Goal: Information Seeking & Learning: Learn about a topic

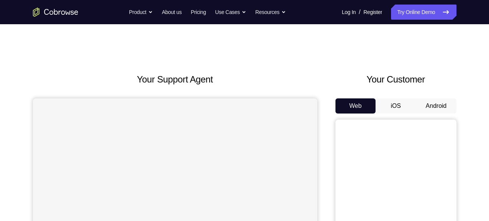
click at [432, 101] on button "Android" at bounding box center [436, 105] width 40 height 15
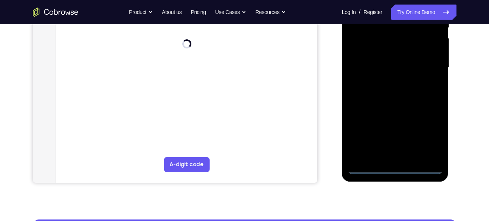
scroll to position [176, 0]
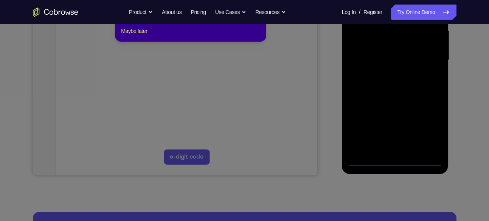
click at [393, 159] on icon at bounding box center [247, 95] width 494 height 252
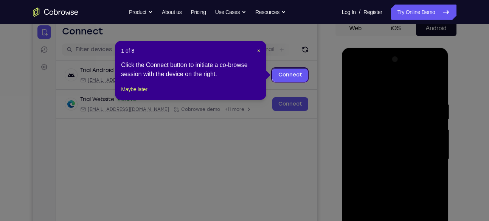
scroll to position [77, 0]
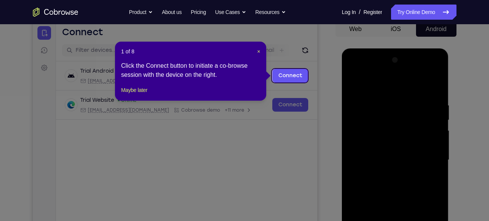
click at [255, 50] on header "1 of 8 ×" at bounding box center [190, 52] width 139 height 8
click at [257, 50] on span "×" at bounding box center [258, 51] width 3 height 6
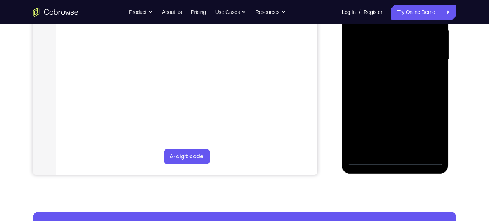
scroll to position [191, 0]
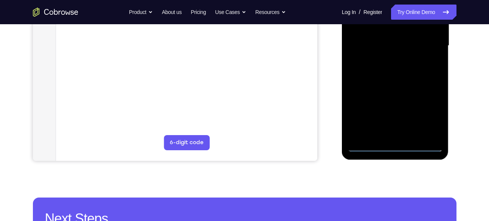
click at [392, 143] on div at bounding box center [394, 46] width 95 height 212
click at [447, 160] on div at bounding box center [396, 47] width 108 height 227
click at [433, 108] on div at bounding box center [394, 46] width 95 height 212
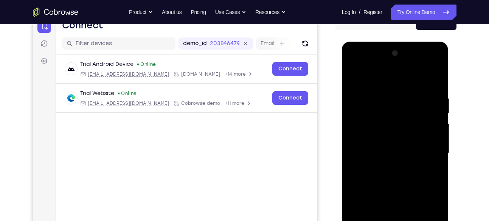
scroll to position [83, 0]
click at [351, 65] on div at bounding box center [394, 154] width 95 height 212
click at [429, 149] on div at bounding box center [394, 154] width 95 height 212
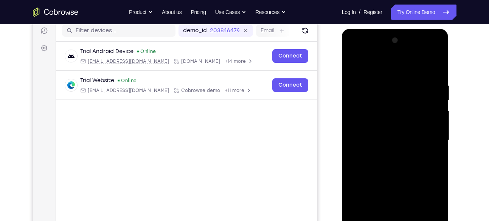
scroll to position [97, 0]
click at [387, 152] on div at bounding box center [394, 140] width 95 height 212
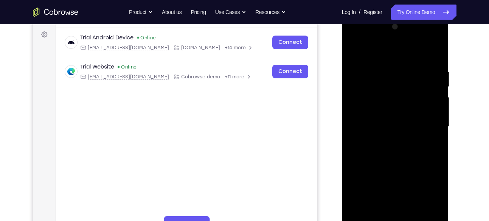
scroll to position [112, 0]
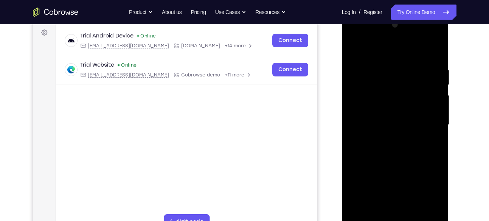
click at [371, 117] on div at bounding box center [394, 125] width 95 height 212
click at [374, 110] on div at bounding box center [394, 125] width 95 height 212
click at [371, 122] on div at bounding box center [394, 125] width 95 height 212
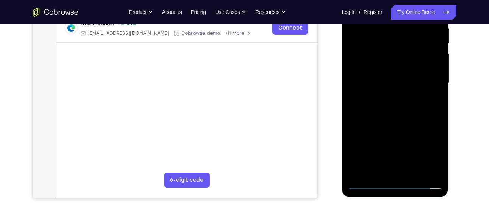
scroll to position [154, 0]
click at [369, 106] on div at bounding box center [394, 83] width 95 height 212
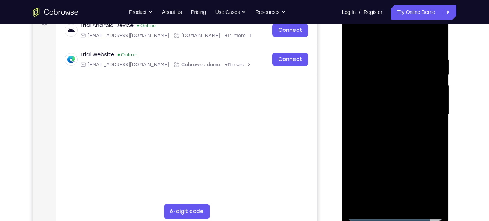
scroll to position [121, 0]
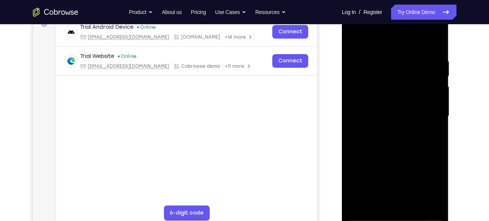
click at [438, 50] on div at bounding box center [394, 116] width 95 height 212
click at [411, 203] on div at bounding box center [394, 116] width 95 height 212
click at [399, 155] on div at bounding box center [394, 116] width 95 height 212
click at [398, 108] on div at bounding box center [394, 116] width 95 height 212
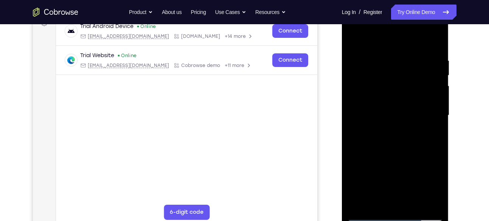
scroll to position [122, 0]
click at [436, 187] on div at bounding box center [394, 115] width 95 height 212
click at [435, 187] on div at bounding box center [394, 115] width 95 height 212
click at [428, 136] on div at bounding box center [394, 115] width 95 height 212
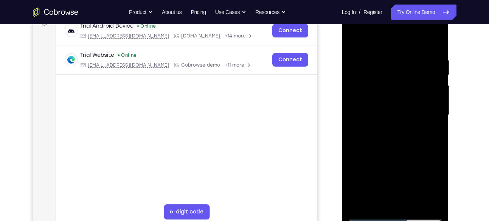
click at [352, 41] on div at bounding box center [394, 115] width 95 height 212
click at [378, 130] on div at bounding box center [394, 115] width 95 height 212
click at [433, 184] on div at bounding box center [394, 115] width 95 height 212
click at [413, 185] on div at bounding box center [394, 115] width 95 height 212
click at [393, 176] on div at bounding box center [394, 115] width 95 height 212
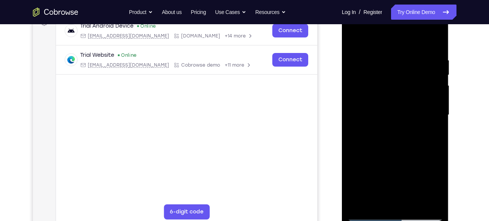
click at [385, 113] on div at bounding box center [394, 115] width 95 height 212
click at [354, 40] on div at bounding box center [394, 115] width 95 height 212
click at [384, 122] on div at bounding box center [394, 115] width 95 height 212
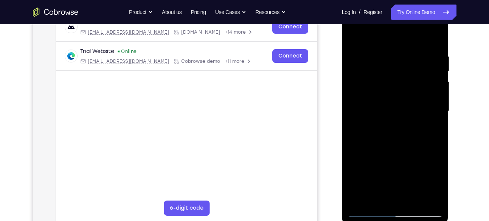
scroll to position [125, 0]
click at [402, 108] on div at bounding box center [394, 112] width 95 height 212
click at [353, 36] on div at bounding box center [394, 112] width 95 height 212
click at [356, 35] on div at bounding box center [394, 112] width 95 height 212
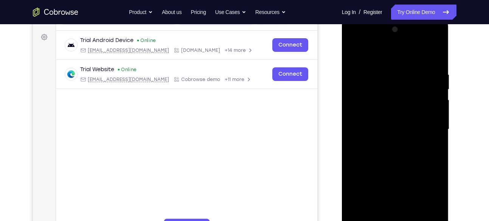
scroll to position [108, 0]
click at [438, 50] on div at bounding box center [394, 129] width 95 height 212
click at [353, 53] on div at bounding box center [394, 129] width 95 height 212
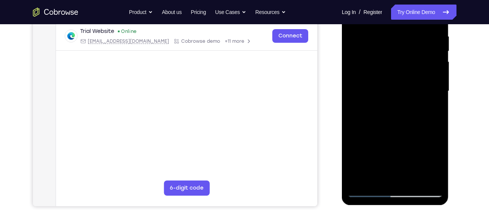
scroll to position [146, 0]
drag, startPoint x: 399, startPoint y: 131, endPoint x: 397, endPoint y: 100, distance: 31.4
click at [397, 100] on div at bounding box center [394, 91] width 95 height 212
drag, startPoint x: 388, startPoint y: 130, endPoint x: 384, endPoint y: 94, distance: 35.8
click at [384, 94] on div at bounding box center [394, 91] width 95 height 212
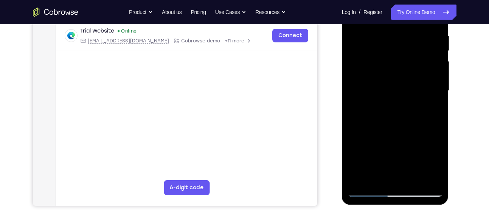
click at [411, 132] on div at bounding box center [394, 91] width 95 height 212
drag, startPoint x: 407, startPoint y: 126, endPoint x: 405, endPoint y: 76, distance: 49.9
click at [405, 76] on div at bounding box center [394, 91] width 95 height 212
drag, startPoint x: 401, startPoint y: 143, endPoint x: 405, endPoint y: 56, distance: 87.4
click at [405, 56] on div at bounding box center [394, 91] width 95 height 212
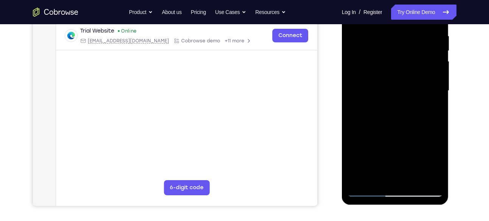
drag, startPoint x: 413, startPoint y: 126, endPoint x: 415, endPoint y: 29, distance: 97.1
click at [415, 29] on div at bounding box center [394, 91] width 95 height 212
drag, startPoint x: 416, startPoint y: 105, endPoint x: 410, endPoint y: 47, distance: 57.8
click at [410, 47] on div at bounding box center [394, 91] width 95 height 212
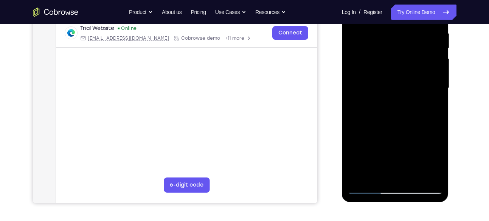
scroll to position [152, 0]
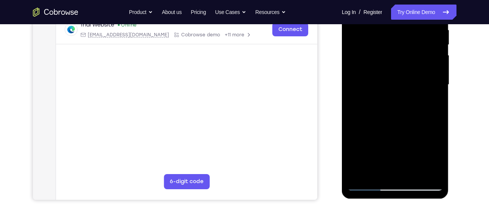
drag, startPoint x: 414, startPoint y: 93, endPoint x: 413, endPoint y: 67, distance: 26.1
click at [413, 67] on div at bounding box center [394, 85] width 95 height 212
click at [356, 130] on div at bounding box center [394, 85] width 95 height 212
click at [415, 56] on div at bounding box center [394, 85] width 95 height 212
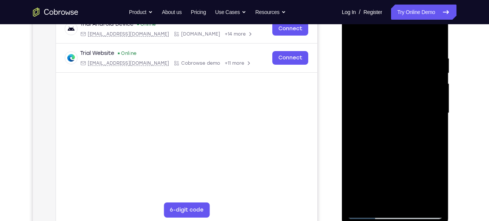
scroll to position [125, 0]
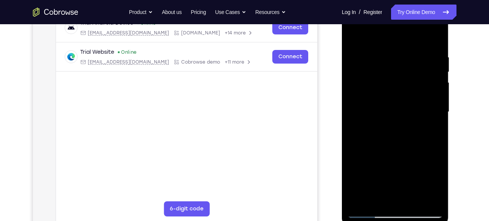
drag, startPoint x: 406, startPoint y: 80, endPoint x: 402, endPoint y: 164, distance: 83.6
click at [402, 164] on div at bounding box center [394, 112] width 95 height 212
drag, startPoint x: 407, startPoint y: 76, endPoint x: 400, endPoint y: 131, distance: 55.7
click at [400, 131] on div at bounding box center [394, 112] width 95 height 212
drag, startPoint x: 413, startPoint y: 66, endPoint x: 413, endPoint y: 189, distance: 123.2
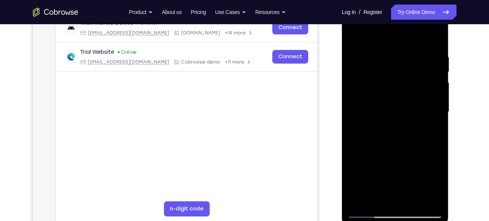
click at [413, 189] on div at bounding box center [394, 112] width 95 height 212
drag, startPoint x: 409, startPoint y: 73, endPoint x: 395, endPoint y: 164, distance: 92.1
click at [395, 164] on div at bounding box center [394, 112] width 95 height 212
drag, startPoint x: 410, startPoint y: 65, endPoint x: 405, endPoint y: 113, distance: 48.7
click at [405, 113] on div at bounding box center [394, 112] width 95 height 212
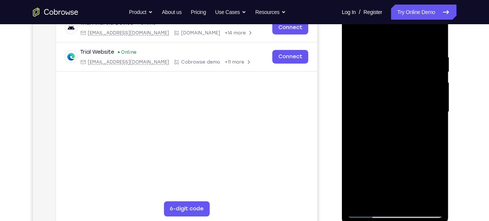
drag, startPoint x: 394, startPoint y: 117, endPoint x: 394, endPoint y: 73, distance: 43.5
click at [394, 73] on div at bounding box center [394, 112] width 95 height 212
drag, startPoint x: 399, startPoint y: 152, endPoint x: 398, endPoint y: 0, distance: 151.9
click at [398, 0] on div at bounding box center [395, 112] width 107 height 225
drag, startPoint x: 411, startPoint y: 131, endPoint x: 416, endPoint y: 0, distance: 131.6
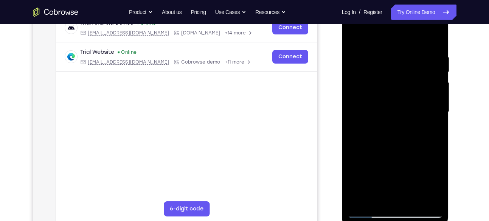
click at [416, 0] on div at bounding box center [395, 112] width 107 height 225
drag, startPoint x: 414, startPoint y: 150, endPoint x: 415, endPoint y: 0, distance: 150.4
click at [415, 0] on div at bounding box center [395, 112] width 107 height 225
drag, startPoint x: 415, startPoint y: 176, endPoint x: 416, endPoint y: 117, distance: 59.3
click at [416, 117] on div at bounding box center [394, 112] width 95 height 212
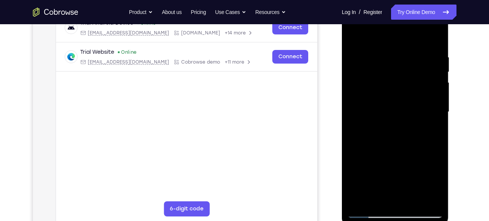
drag, startPoint x: 400, startPoint y: 170, endPoint x: 404, endPoint y: 104, distance: 66.7
click at [404, 104] on div at bounding box center [394, 112] width 95 height 212
drag, startPoint x: 403, startPoint y: 156, endPoint x: 412, endPoint y: 59, distance: 97.9
click at [412, 59] on div at bounding box center [394, 112] width 95 height 212
drag, startPoint x: 413, startPoint y: 113, endPoint x: 414, endPoint y: 28, distance: 85.4
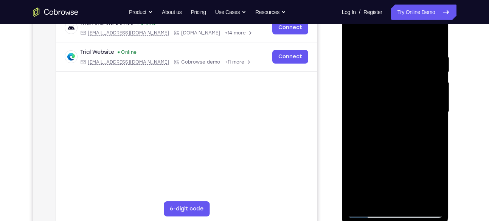
click at [414, 28] on div at bounding box center [394, 112] width 95 height 212
drag, startPoint x: 404, startPoint y: 123, endPoint x: 405, endPoint y: 77, distance: 46.1
click at [405, 77] on div at bounding box center [394, 112] width 95 height 212
drag, startPoint x: 402, startPoint y: 149, endPoint x: 404, endPoint y: 38, distance: 111.1
click at [404, 38] on div at bounding box center [394, 112] width 95 height 212
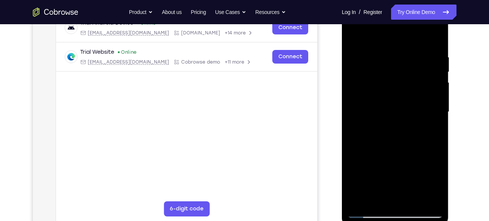
drag, startPoint x: 402, startPoint y: 162, endPoint x: 404, endPoint y: 75, distance: 87.3
click at [404, 75] on div at bounding box center [394, 112] width 95 height 212
drag, startPoint x: 410, startPoint y: 149, endPoint x: 405, endPoint y: 106, distance: 42.6
click at [405, 106] on div at bounding box center [394, 112] width 95 height 212
drag, startPoint x: 389, startPoint y: 127, endPoint x: 392, endPoint y: 97, distance: 29.6
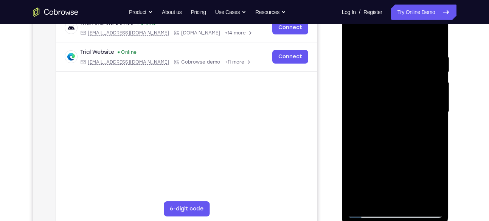
click at [392, 97] on div at bounding box center [394, 112] width 95 height 212
drag, startPoint x: 413, startPoint y: 142, endPoint x: 411, endPoint y: 3, distance: 139.4
click at [411, 3] on div at bounding box center [395, 112] width 107 height 225
drag, startPoint x: 407, startPoint y: 159, endPoint x: 412, endPoint y: 34, distance: 124.8
click at [412, 34] on div at bounding box center [394, 112] width 95 height 212
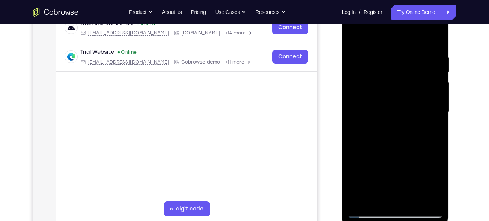
drag, startPoint x: 397, startPoint y: 163, endPoint x: 399, endPoint y: 72, distance: 91.1
click at [399, 72] on div at bounding box center [394, 112] width 95 height 212
drag, startPoint x: 413, startPoint y: 159, endPoint x: 419, endPoint y: 63, distance: 96.9
click at [419, 63] on div at bounding box center [394, 112] width 95 height 212
drag, startPoint x: 409, startPoint y: 167, endPoint x: 408, endPoint y: 84, distance: 83.1
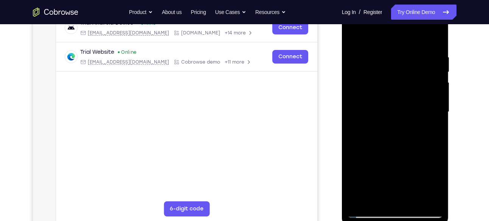
click at [408, 84] on div at bounding box center [394, 112] width 95 height 212
drag, startPoint x: 416, startPoint y: 76, endPoint x: 415, endPoint y: 129, distance: 52.5
click at [415, 129] on div at bounding box center [394, 112] width 95 height 212
drag, startPoint x: 406, startPoint y: 162, endPoint x: 413, endPoint y: 70, distance: 92.1
click at [413, 70] on div at bounding box center [394, 112] width 95 height 212
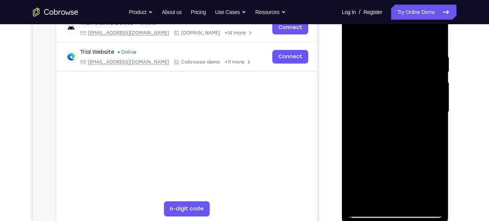
drag, startPoint x: 401, startPoint y: 155, endPoint x: 417, endPoint y: 41, distance: 115.3
click at [417, 41] on div at bounding box center [394, 112] width 95 height 212
drag, startPoint x: 412, startPoint y: 159, endPoint x: 415, endPoint y: 61, distance: 98.7
click at [415, 61] on div at bounding box center [394, 112] width 95 height 212
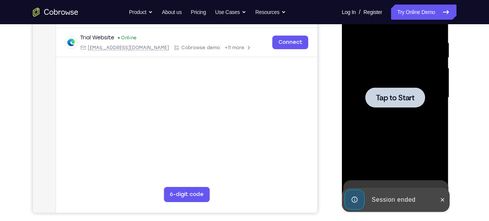
scroll to position [139, 0]
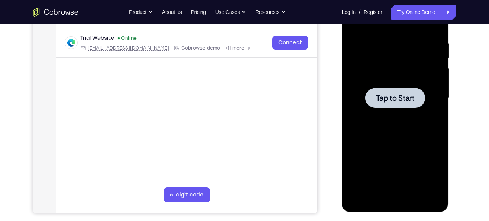
click at [404, 147] on div at bounding box center [394, 98] width 95 height 212
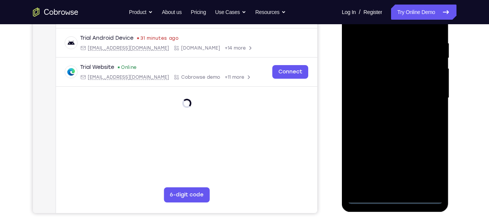
click at [396, 200] on div at bounding box center [394, 98] width 95 height 212
click at [428, 164] on div at bounding box center [394, 98] width 95 height 212
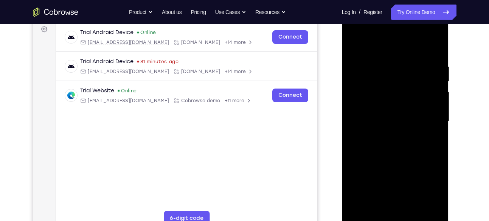
scroll to position [115, 0]
click at [354, 36] on div at bounding box center [394, 122] width 95 height 212
click at [425, 115] on div at bounding box center [394, 122] width 95 height 212
click at [386, 135] on div at bounding box center [394, 122] width 95 height 212
click at [385, 115] on div at bounding box center [394, 122] width 95 height 212
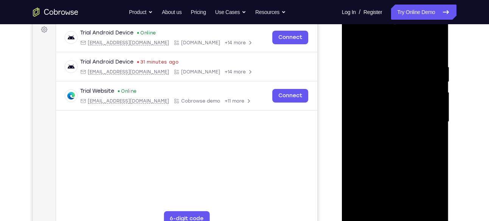
click at [379, 109] on div at bounding box center [394, 122] width 95 height 212
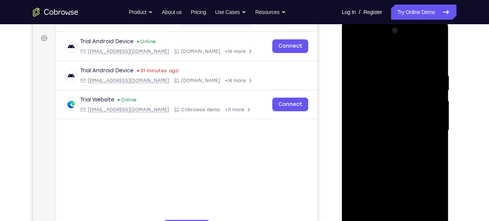
scroll to position [106, 0]
click at [372, 128] on div at bounding box center [394, 131] width 95 height 212
click at [379, 156] on div at bounding box center [394, 131] width 95 height 212
click at [369, 86] on div at bounding box center [394, 131] width 95 height 212
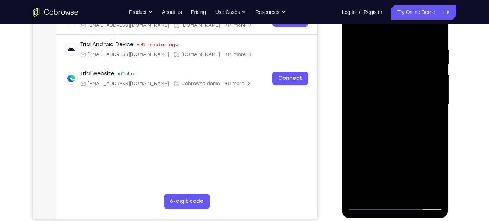
scroll to position [133, 0]
click at [435, 37] on div at bounding box center [394, 104] width 95 height 212
drag, startPoint x: 403, startPoint y: 130, endPoint x: 400, endPoint y: 82, distance: 47.7
click at [400, 82] on div at bounding box center [394, 104] width 95 height 212
drag, startPoint x: 394, startPoint y: 133, endPoint x: 397, endPoint y: 67, distance: 66.2
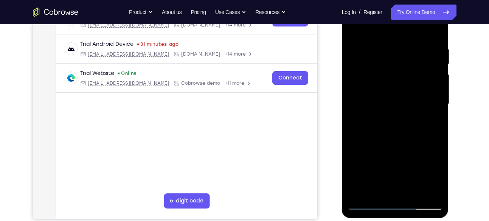
click at [397, 67] on div at bounding box center [394, 104] width 95 height 212
drag, startPoint x: 405, startPoint y: 151, endPoint x: 418, endPoint y: 53, distance: 98.3
click at [418, 53] on div at bounding box center [394, 104] width 95 height 212
drag, startPoint x: 417, startPoint y: 156, endPoint x: 420, endPoint y: 53, distance: 103.6
click at [420, 53] on div at bounding box center [394, 104] width 95 height 212
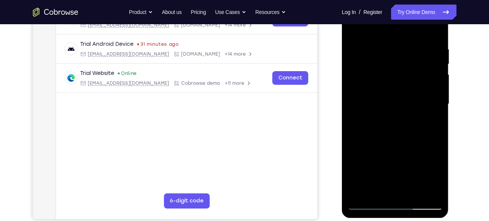
drag, startPoint x: 430, startPoint y: 147, endPoint x: 424, endPoint y: 115, distance: 32.7
click at [424, 115] on div at bounding box center [394, 104] width 95 height 212
drag, startPoint x: 423, startPoint y: 130, endPoint x: 422, endPoint y: 96, distance: 34.4
click at [422, 96] on div at bounding box center [394, 104] width 95 height 212
drag, startPoint x: 390, startPoint y: 107, endPoint x: 390, endPoint y: 130, distance: 22.7
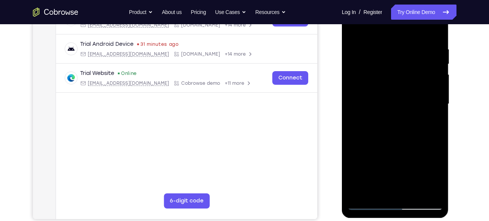
click at [390, 130] on div at bounding box center [394, 104] width 95 height 212
drag, startPoint x: 409, startPoint y: 148, endPoint x: 401, endPoint y: 62, distance: 86.1
click at [401, 62] on div at bounding box center [394, 104] width 95 height 212
click at [364, 70] on div at bounding box center [394, 104] width 95 height 212
drag, startPoint x: 400, startPoint y: 141, endPoint x: 402, endPoint y: 54, distance: 86.6
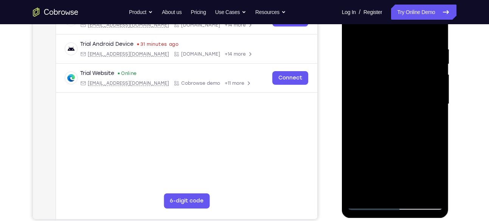
click at [402, 54] on div at bounding box center [394, 104] width 95 height 212
drag, startPoint x: 387, startPoint y: 122, endPoint x: 398, endPoint y: 89, distance: 34.9
click at [398, 89] on div at bounding box center [394, 104] width 95 height 212
drag, startPoint x: 410, startPoint y: 132, endPoint x: 408, endPoint y: 60, distance: 71.8
click at [408, 60] on div at bounding box center [394, 104] width 95 height 212
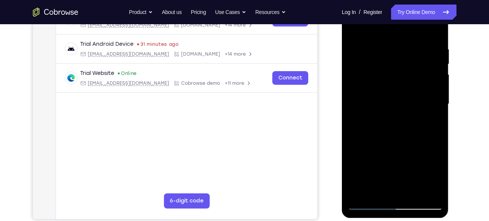
click at [407, 111] on div at bounding box center [394, 104] width 95 height 212
click at [361, 101] on div at bounding box center [394, 104] width 95 height 212
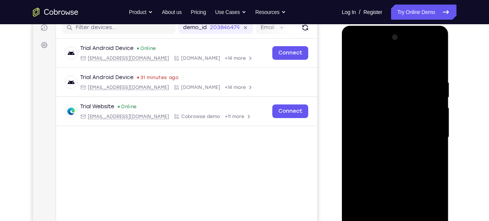
scroll to position [98, 0]
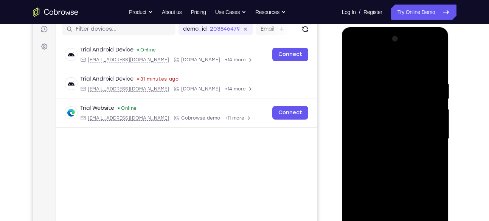
drag, startPoint x: 413, startPoint y: 84, endPoint x: 406, endPoint y: 114, distance: 31.6
click at [406, 114] on div at bounding box center [394, 139] width 95 height 212
click at [384, 88] on div at bounding box center [394, 139] width 95 height 212
click at [355, 61] on div at bounding box center [394, 139] width 95 height 212
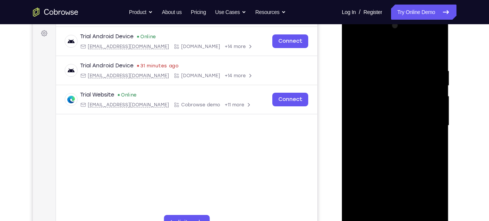
scroll to position [111, 0]
drag, startPoint x: 413, startPoint y: 157, endPoint x: 410, endPoint y: 71, distance: 86.2
click at [410, 71] on div at bounding box center [394, 125] width 95 height 212
drag, startPoint x: 401, startPoint y: 130, endPoint x: 414, endPoint y: 27, distance: 103.6
click at [414, 27] on div at bounding box center [394, 125] width 95 height 212
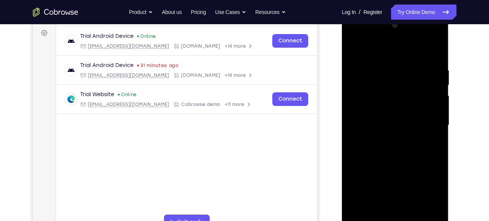
drag, startPoint x: 410, startPoint y: 146, endPoint x: 418, endPoint y: 33, distance: 113.3
click at [418, 33] on div at bounding box center [394, 125] width 95 height 212
drag, startPoint x: 410, startPoint y: 151, endPoint x: 415, endPoint y: 80, distance: 70.5
click at [415, 80] on div at bounding box center [394, 125] width 95 height 212
drag, startPoint x: 402, startPoint y: 103, endPoint x: 398, endPoint y: 73, distance: 30.2
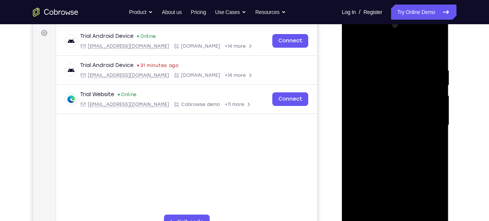
click at [398, 73] on div at bounding box center [394, 125] width 95 height 212
drag, startPoint x: 411, startPoint y: 87, endPoint x: 409, endPoint y: 97, distance: 10.5
click at [409, 97] on div at bounding box center [394, 125] width 95 height 212
click at [369, 134] on div at bounding box center [394, 125] width 95 height 212
drag, startPoint x: 382, startPoint y: 147, endPoint x: 384, endPoint y: 67, distance: 80.5
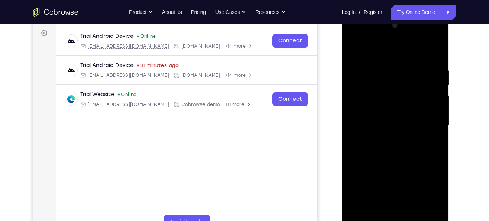
click at [384, 67] on div at bounding box center [394, 125] width 95 height 212
drag, startPoint x: 384, startPoint y: 145, endPoint x: 385, endPoint y: 80, distance: 65.8
click at [385, 80] on div at bounding box center [394, 125] width 95 height 212
click at [368, 164] on div at bounding box center [394, 125] width 95 height 212
drag, startPoint x: 389, startPoint y: 87, endPoint x: 383, endPoint y: 137, distance: 50.6
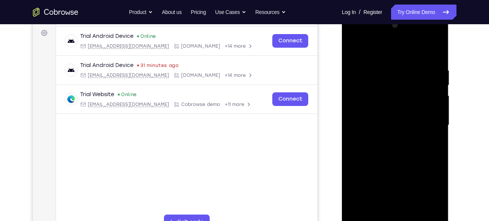
click at [383, 137] on div at bounding box center [394, 125] width 95 height 212
click at [402, 73] on div at bounding box center [394, 125] width 95 height 212
click at [397, 152] on div at bounding box center [394, 125] width 95 height 212
click at [352, 48] on div at bounding box center [394, 125] width 95 height 212
click at [354, 46] on div at bounding box center [394, 125] width 95 height 212
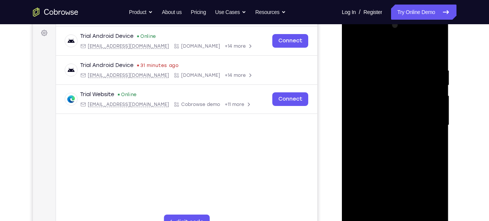
drag, startPoint x: 395, startPoint y: 146, endPoint x: 404, endPoint y: 17, distance: 129.1
click at [404, 17] on div at bounding box center [395, 126] width 107 height 225
drag, startPoint x: 399, startPoint y: 150, endPoint x: 417, endPoint y: 10, distance: 141.3
click at [417, 14] on html "Online web based iOS Simulators and Android Emulators. Run iPhone, iPad, Mobile…" at bounding box center [396, 127] width 108 height 227
drag, startPoint x: 400, startPoint y: 156, endPoint x: 415, endPoint y: 25, distance: 132.0
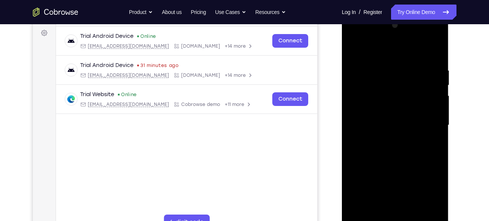
click at [415, 25] on div at bounding box center [394, 125] width 95 height 212
drag, startPoint x: 409, startPoint y: 166, endPoint x: 407, endPoint y: 117, distance: 48.4
click at [407, 117] on div at bounding box center [394, 125] width 95 height 212
drag, startPoint x: 394, startPoint y: 182, endPoint x: 406, endPoint y: 86, distance: 96.3
click at [406, 86] on div at bounding box center [394, 125] width 95 height 212
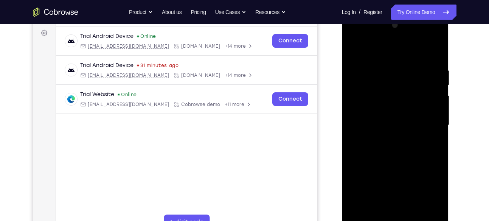
drag, startPoint x: 401, startPoint y: 162, endPoint x: 402, endPoint y: 80, distance: 82.0
click at [402, 80] on div at bounding box center [394, 125] width 95 height 212
drag, startPoint x: 401, startPoint y: 170, endPoint x: 410, endPoint y: 62, distance: 108.5
click at [410, 62] on div at bounding box center [394, 125] width 95 height 212
drag, startPoint x: 406, startPoint y: 156, endPoint x: 411, endPoint y: 120, distance: 36.3
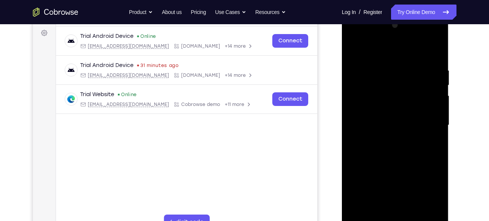
click at [411, 120] on div at bounding box center [394, 125] width 95 height 212
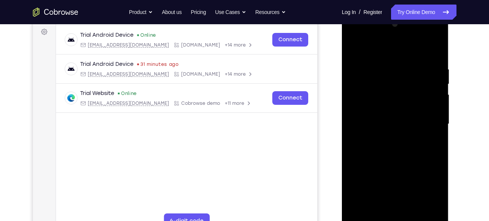
drag, startPoint x: 380, startPoint y: 140, endPoint x: 389, endPoint y: 18, distance: 122.4
click at [389, 18] on div at bounding box center [394, 124] width 95 height 212
drag, startPoint x: 390, startPoint y: 172, endPoint x: 409, endPoint y: 46, distance: 127.7
click at [409, 46] on div at bounding box center [394, 124] width 95 height 212
drag, startPoint x: 413, startPoint y: 164, endPoint x: 411, endPoint y: 76, distance: 88.4
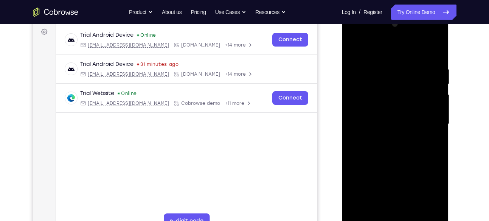
click at [411, 76] on div at bounding box center [394, 124] width 95 height 212
drag, startPoint x: 411, startPoint y: 140, endPoint x: 407, endPoint y: 120, distance: 20.5
click at [407, 120] on div at bounding box center [394, 124] width 95 height 212
drag, startPoint x: 409, startPoint y: 95, endPoint x: 401, endPoint y: 124, distance: 29.9
click at [401, 124] on div at bounding box center [394, 124] width 95 height 212
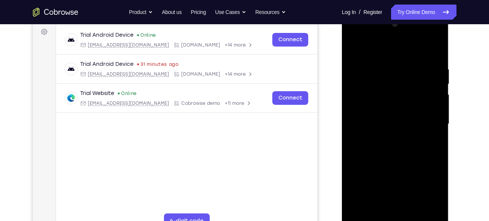
drag, startPoint x: 399, startPoint y: 84, endPoint x: 394, endPoint y: 104, distance: 21.1
click at [394, 104] on div at bounding box center [394, 124] width 95 height 212
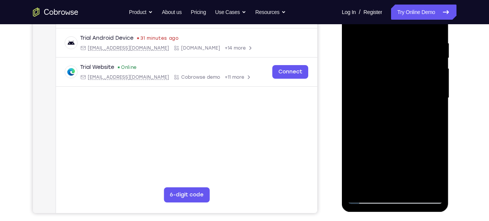
scroll to position [139, 0]
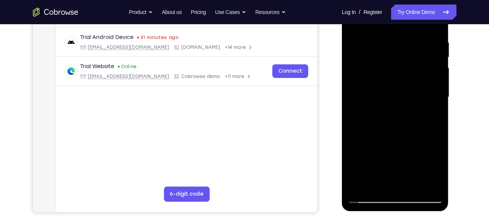
drag, startPoint x: 406, startPoint y: 93, endPoint x: 385, endPoint y: 89, distance: 21.3
click at [385, 89] on div at bounding box center [394, 97] width 95 height 212
drag, startPoint x: 401, startPoint y: 85, endPoint x: 379, endPoint y: 84, distance: 21.9
click at [379, 84] on div at bounding box center [394, 97] width 95 height 212
drag, startPoint x: 401, startPoint y: 108, endPoint x: 376, endPoint y: 106, distance: 25.0
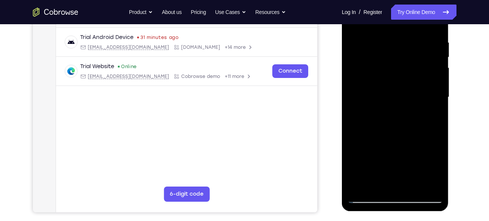
click at [376, 106] on div at bounding box center [394, 97] width 95 height 212
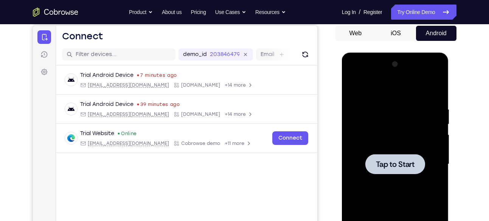
scroll to position [72, 0]
